Goal: Find contact information: Find contact information

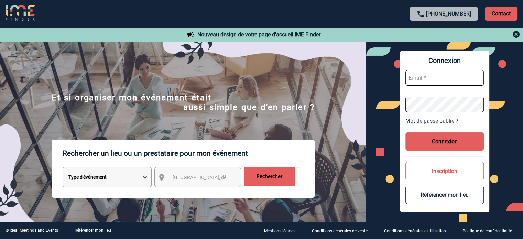
type input "[EMAIL_ADDRESS][DOMAIN_NAME]"
click at [427, 144] on button "Connexion" at bounding box center [445, 141] width 78 height 18
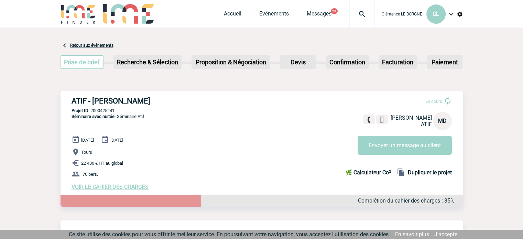
drag, startPoint x: 66, startPoint y: 98, endPoint x: 169, endPoint y: 98, distance: 102.2
click at [169, 98] on div "ATIF - Mireille DA COSTA En cours Mireille DA COSTA ATIF MD Envoyer un message …" at bounding box center [262, 143] width 403 height 105
copy h3 "ATIF - Mireille DA COSTA"
drag, startPoint x: 92, startPoint y: 110, endPoint x: 117, endPoint y: 107, distance: 25.3
click at [117, 107] on div "ATIF - Mireille DA COSTA En cours Mireille DA COSTA ATIF MD Envoyer un message …" at bounding box center [262, 143] width 403 height 105
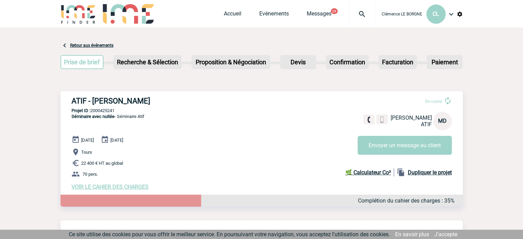
copy p "2000425241"
